Goal: Task Accomplishment & Management: Complete application form

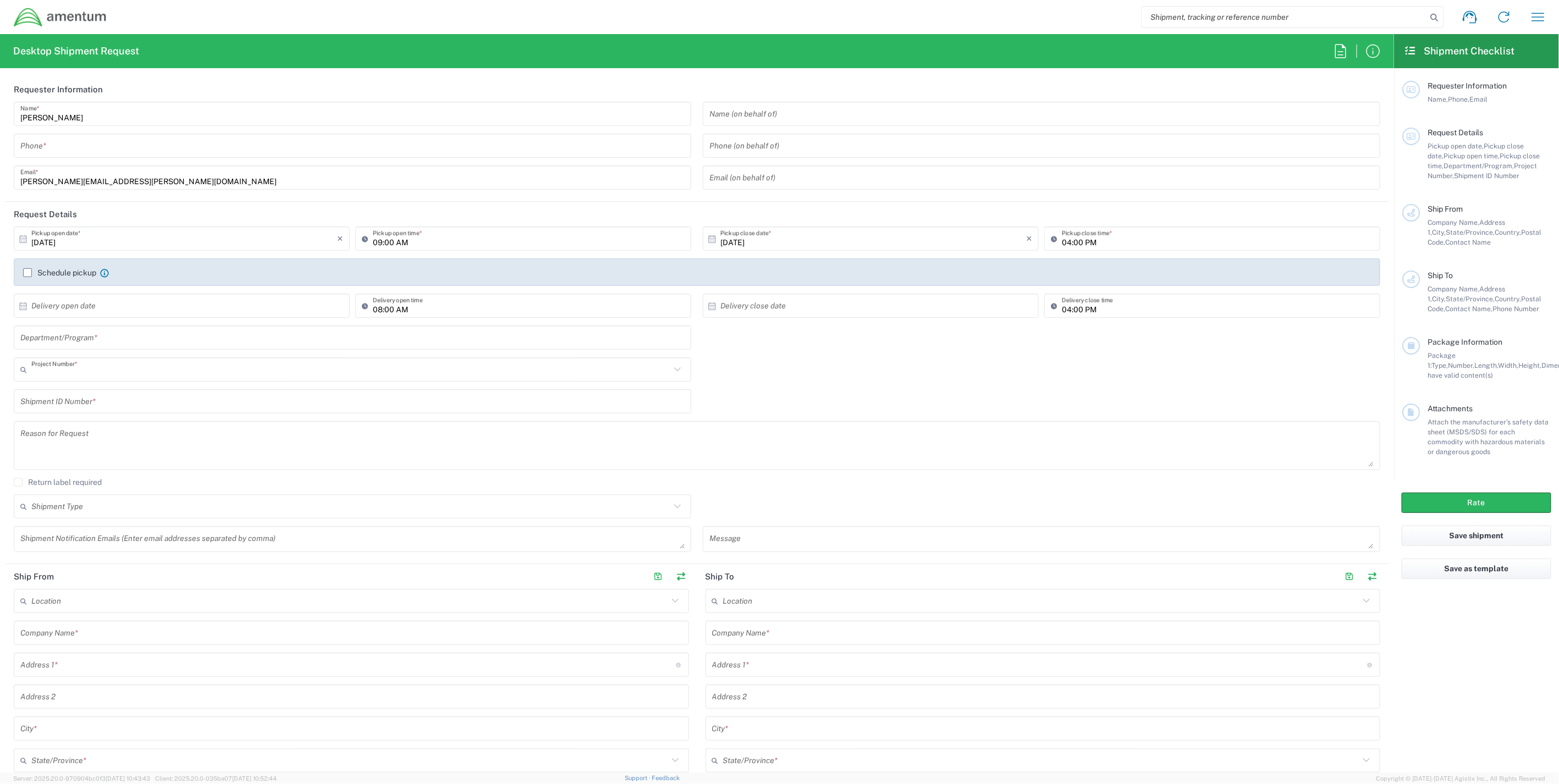
click at [99, 372] on input "text" at bounding box center [351, 370] width 640 height 19
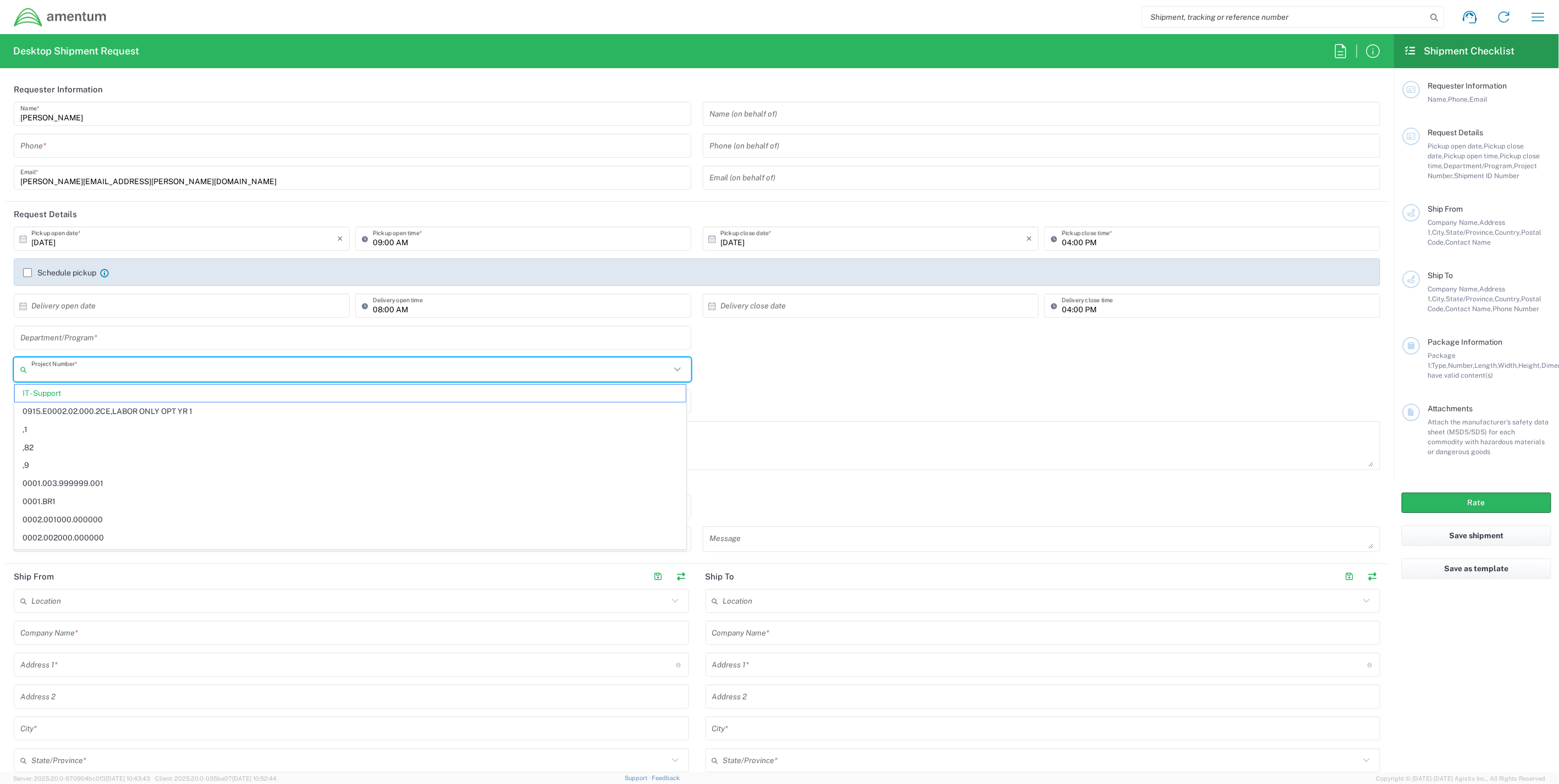
paste input "OH13.101615.CFSAL"
type input "OH13.101615.CFSAL"
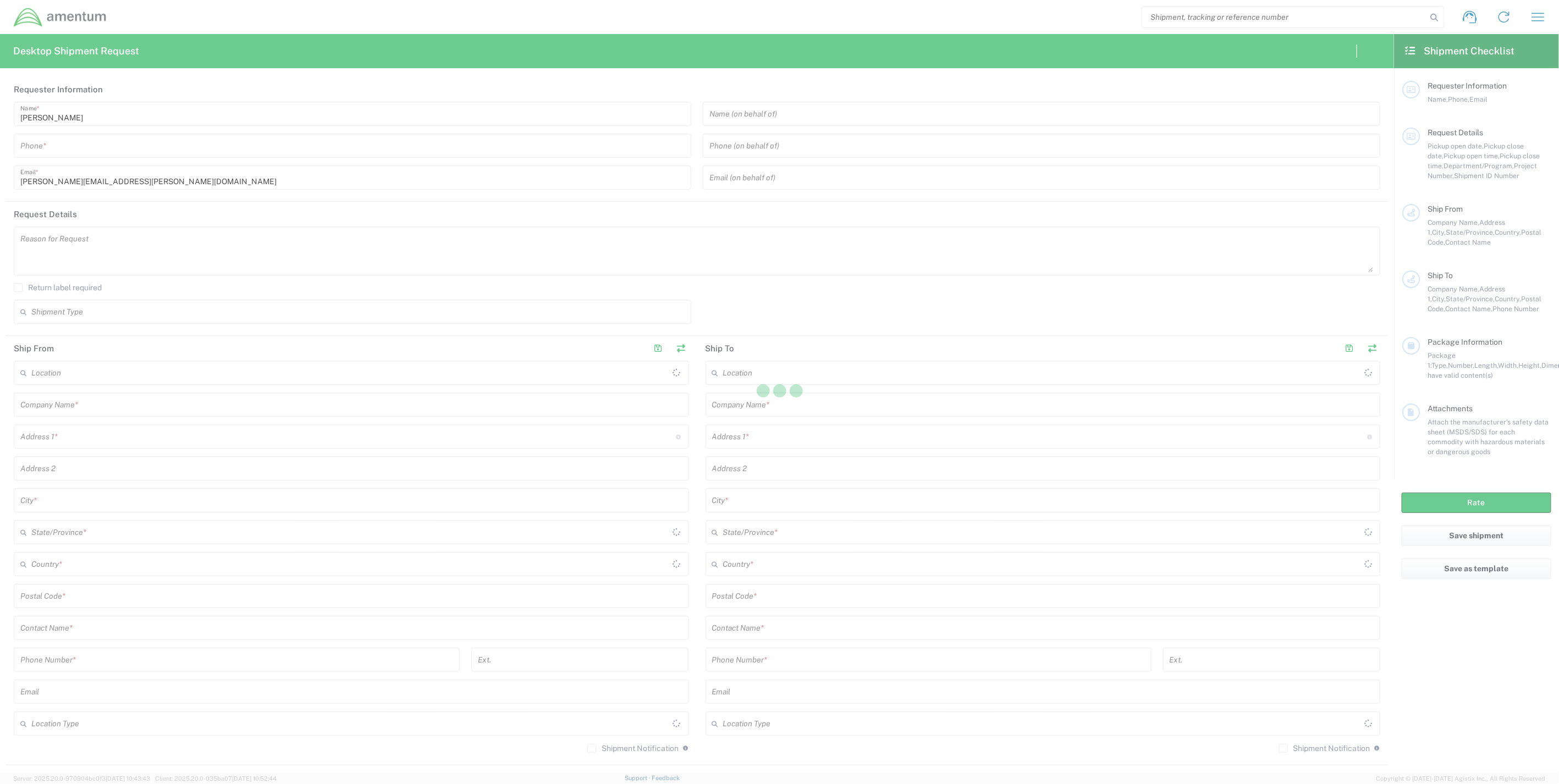
type input "[GEOGRAPHIC_DATA]"
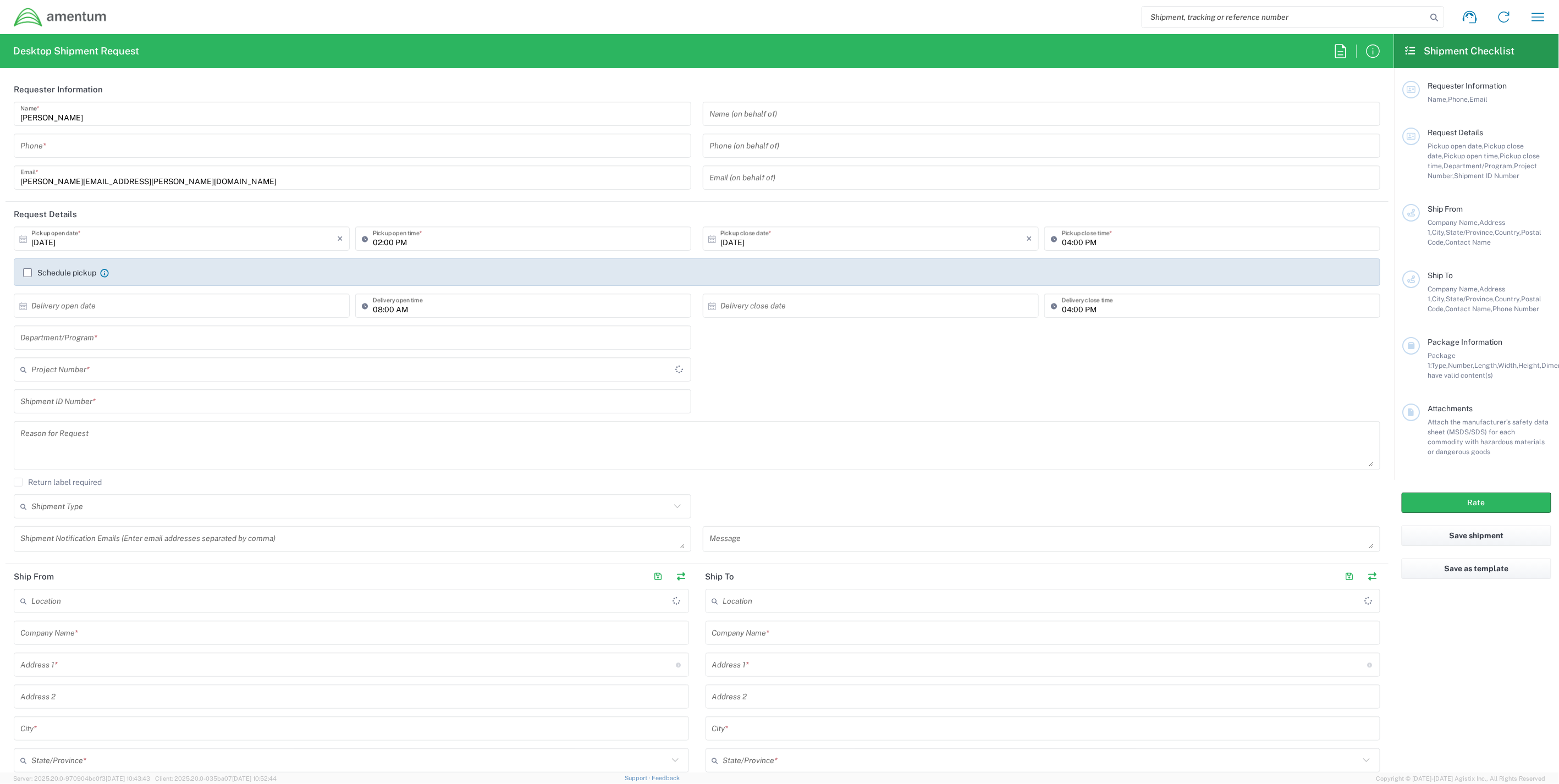
type input "[GEOGRAPHIC_DATA]"
type input "IT - Support"
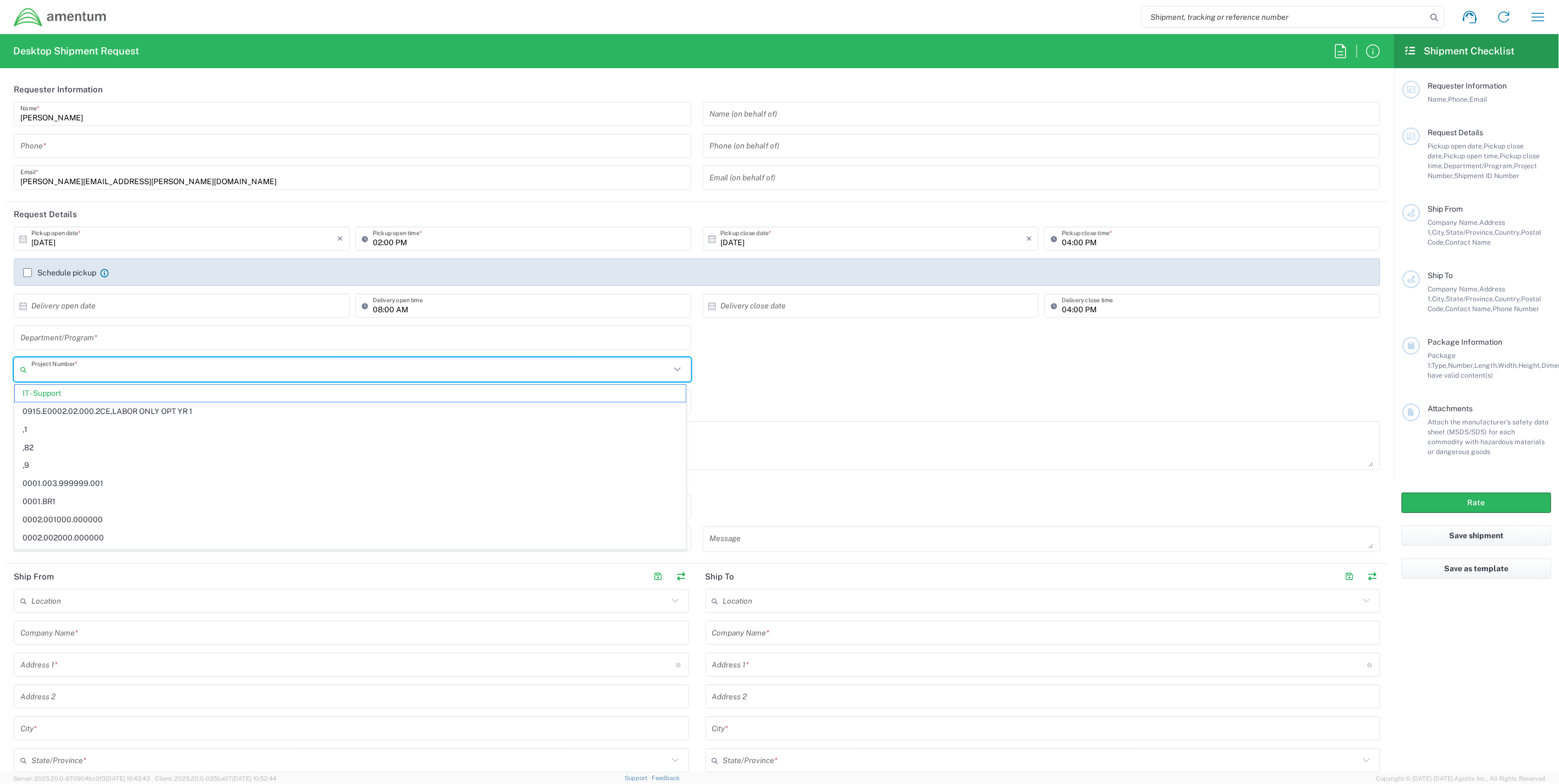
click at [94, 365] on input "text" at bounding box center [351, 370] width 640 height 19
paste input "OH13.101615.CFSAL"
type input "OH13.101615.CFSAL"
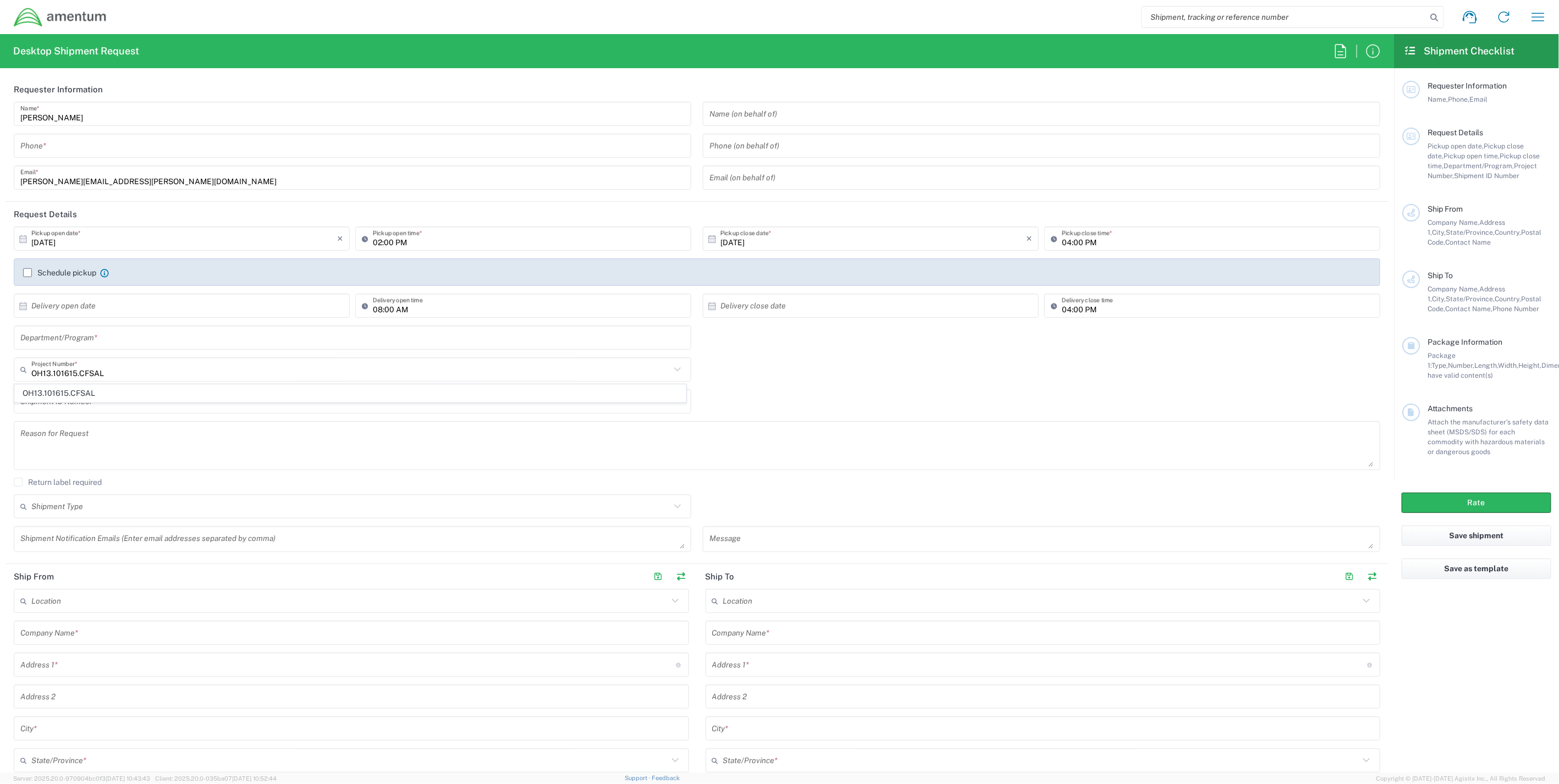
click at [403, 74] on div "Desktop Shipment Request Requester Information William Hickey Name * Phone * wi…" at bounding box center [697, 403] width 1394 height 738
